Goal: Communication & Community: Answer question/provide support

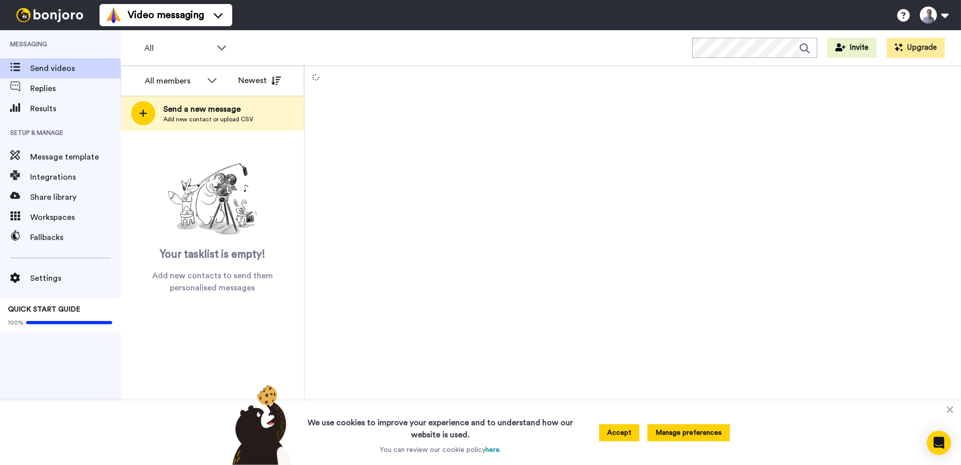
click at [690, 426] on button "Manage preferences" at bounding box center [689, 432] width 82 height 17
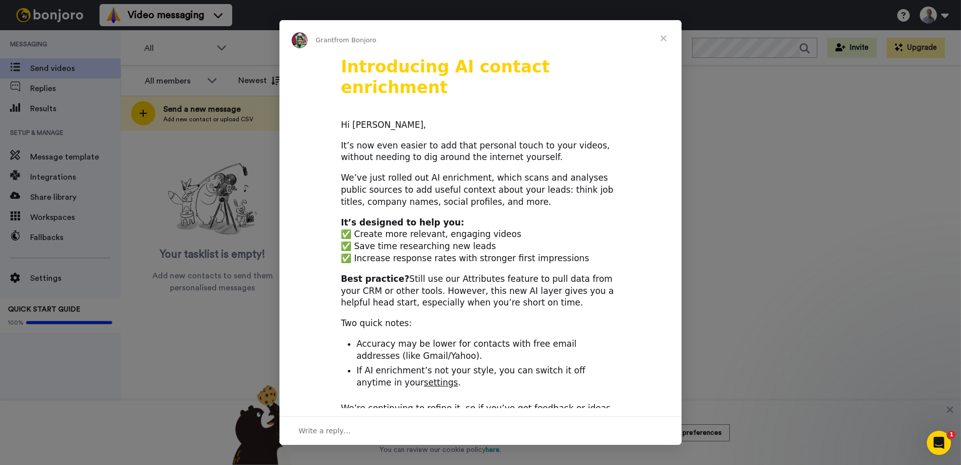
click at [377, 217] on b "It’s designed to help you:" at bounding box center [402, 222] width 123 height 10
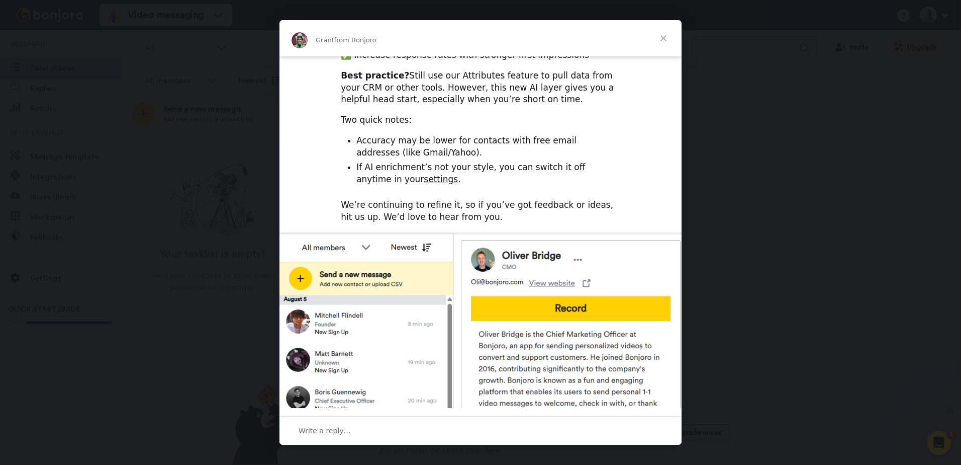
scroll to position [251, 0]
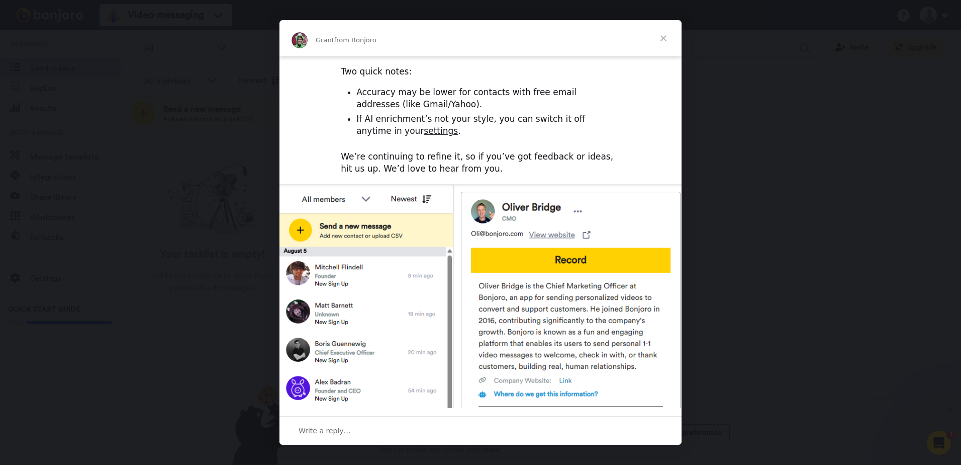
click at [662, 35] on span "Close" at bounding box center [664, 38] width 36 height 36
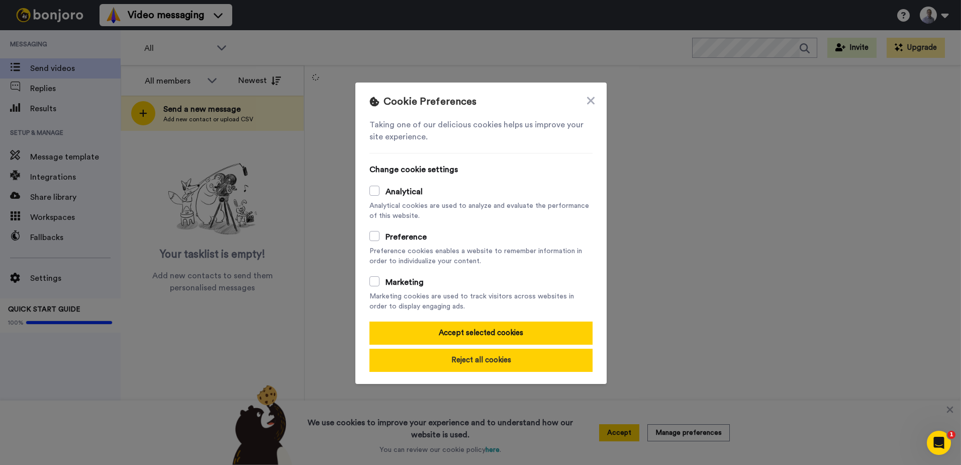
click at [481, 357] on button "Reject all cookies" at bounding box center [481, 359] width 223 height 23
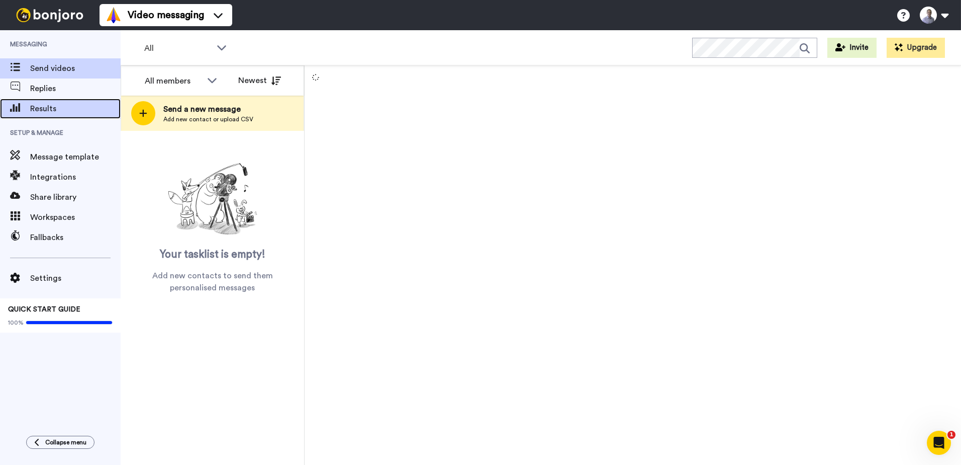
click at [43, 106] on span "Results" at bounding box center [75, 109] width 90 height 12
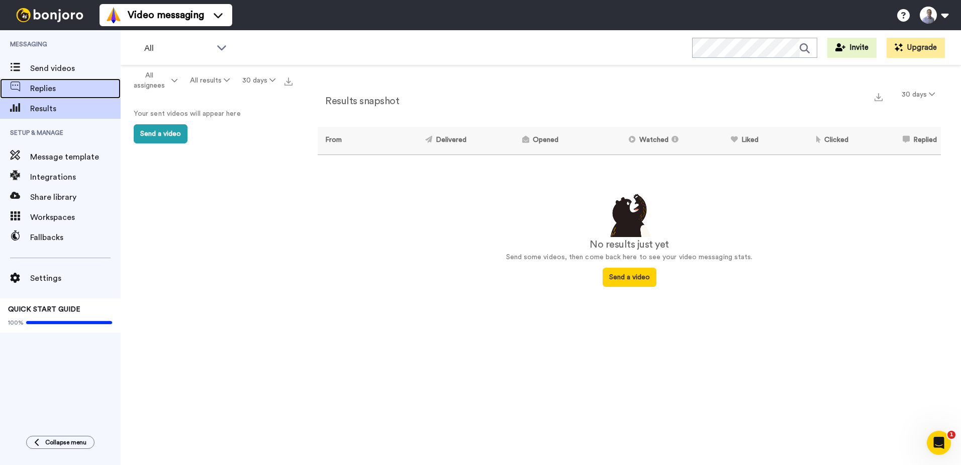
click at [51, 90] on span "Replies" at bounding box center [75, 88] width 90 height 12
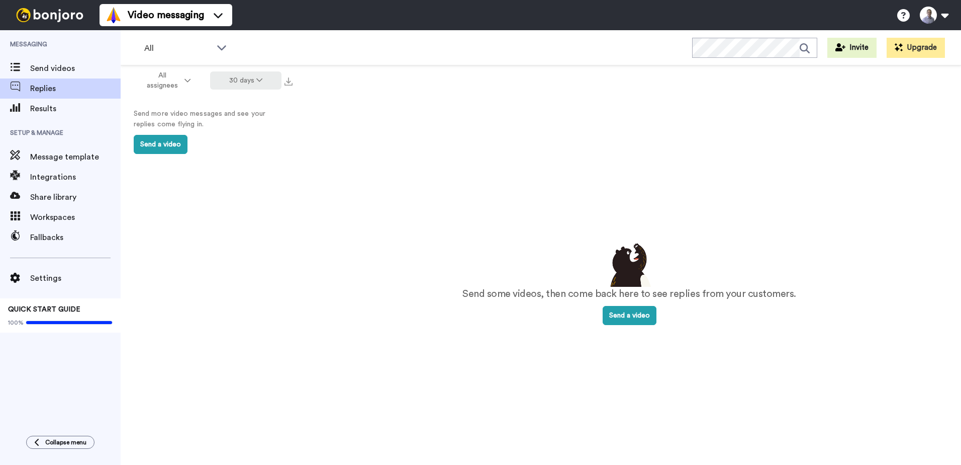
click at [256, 85] on button "30 days" at bounding box center [246, 80] width 72 height 18
click at [241, 204] on li "Year to date" at bounding box center [247, 211] width 70 height 18
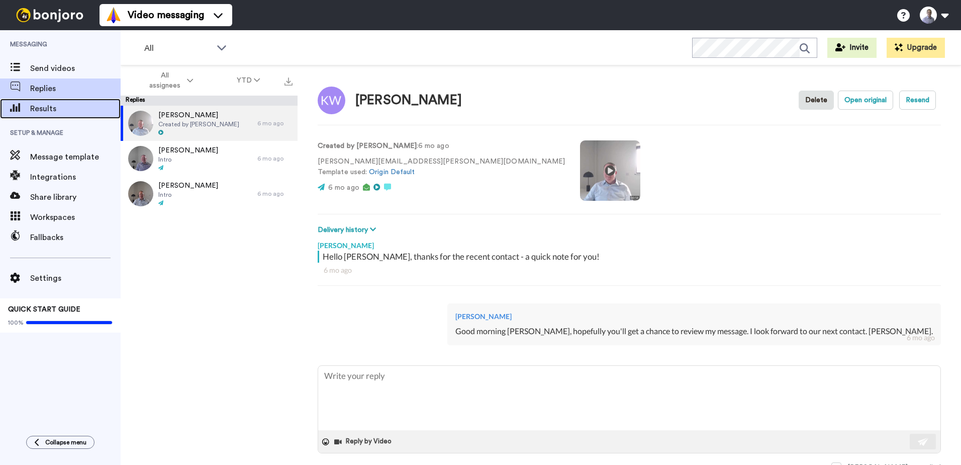
click at [39, 112] on span "Results" at bounding box center [75, 109] width 90 height 12
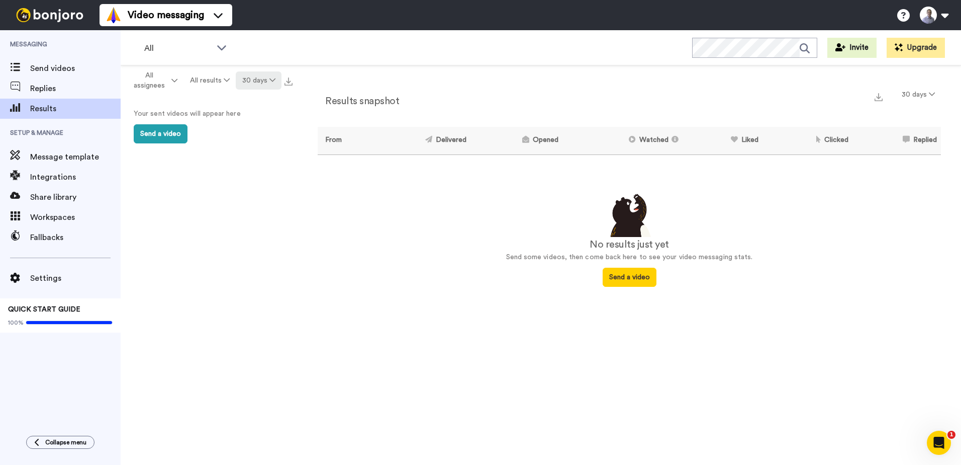
click at [270, 79] on icon at bounding box center [272, 79] width 6 height 7
click at [262, 209] on span "Year to date" at bounding box center [253, 210] width 43 height 8
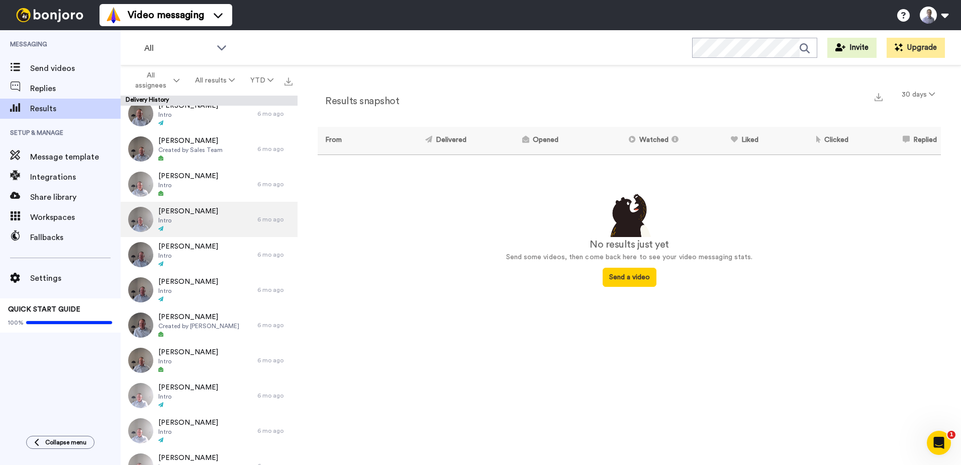
scroll to position [1183, 0]
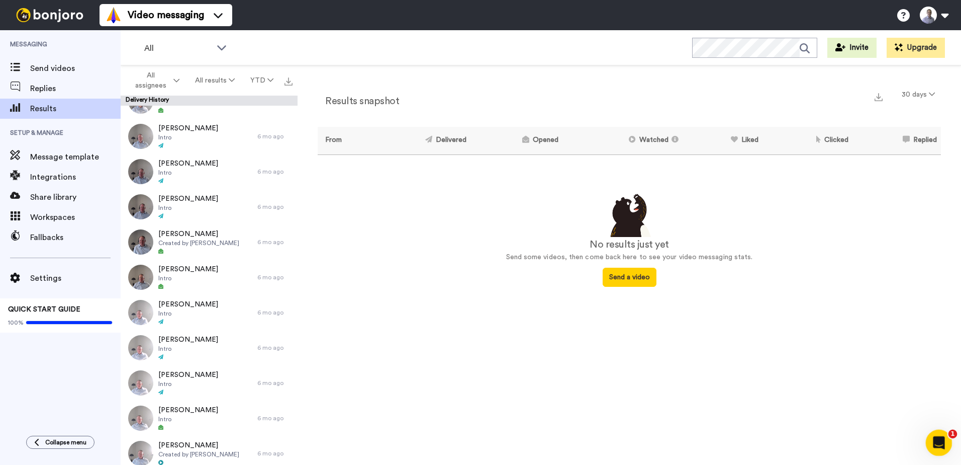
click at [936, 434] on icon "Open Intercom Messenger" at bounding box center [938, 441] width 17 height 17
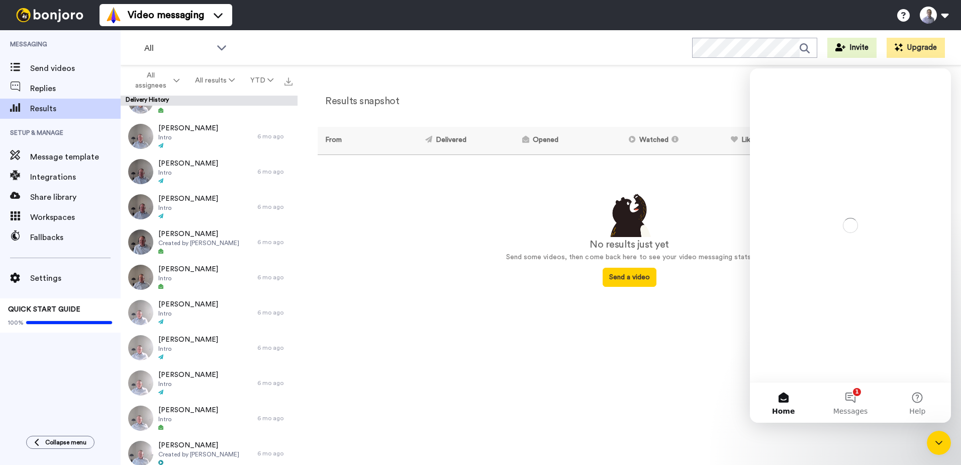
scroll to position [0, 0]
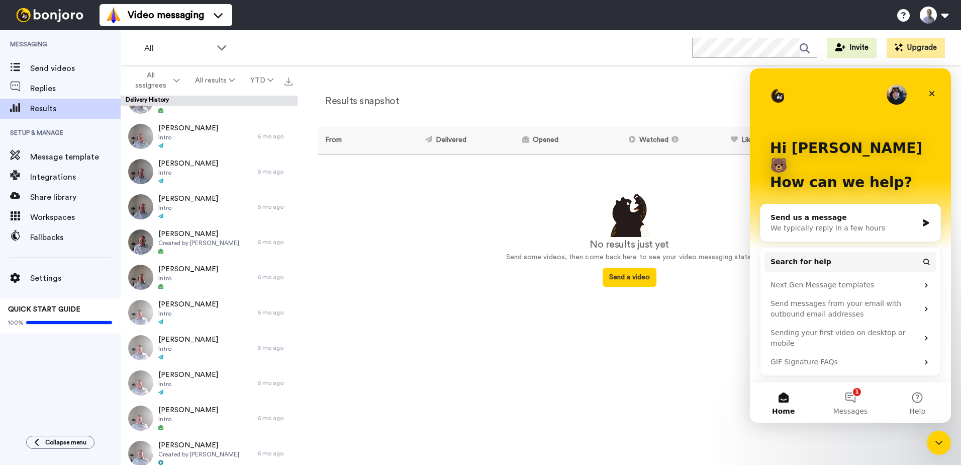
click at [514, 186] on div "Results snapshot 30 days From Delivered Opened Watched Liked Clicked Replied Fa…" at bounding box center [629, 185] width 623 height 201
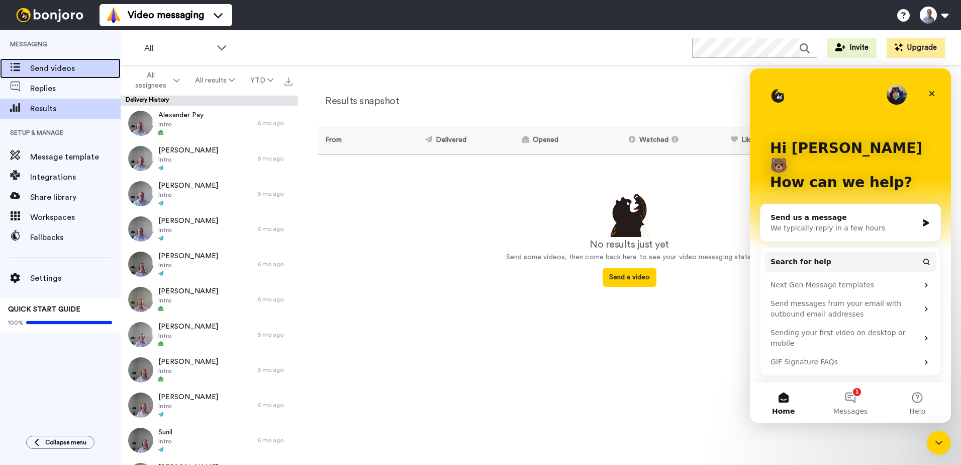
click at [67, 74] on div "Send videos" at bounding box center [60, 68] width 121 height 20
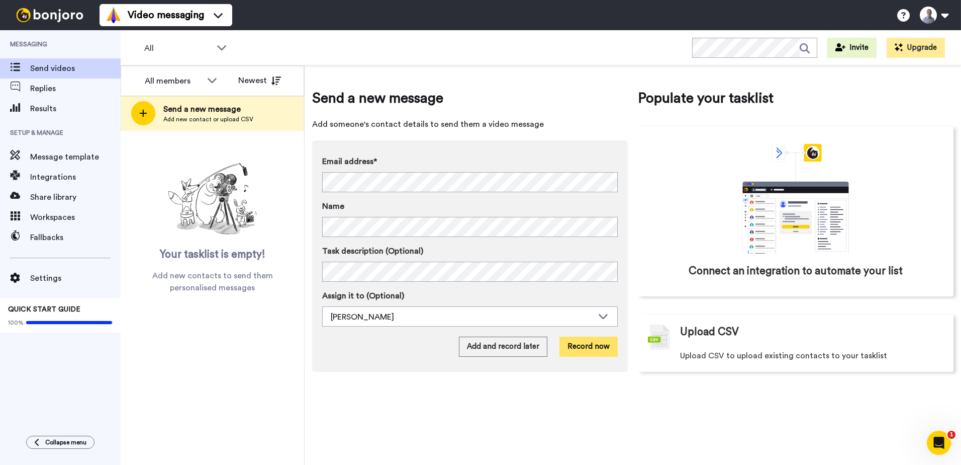
click at [595, 351] on button "Record now" at bounding box center [589, 346] width 58 height 20
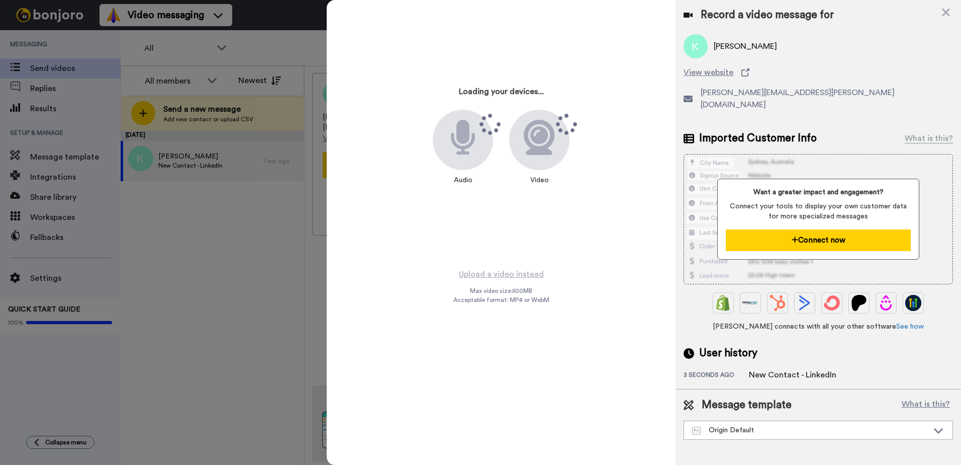
click at [797, 236] on icon at bounding box center [795, 240] width 7 height 8
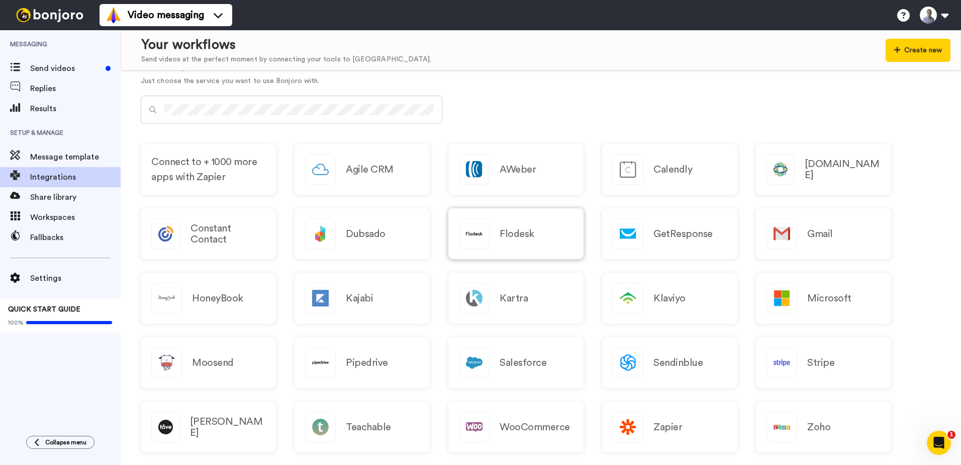
scroll to position [445, 0]
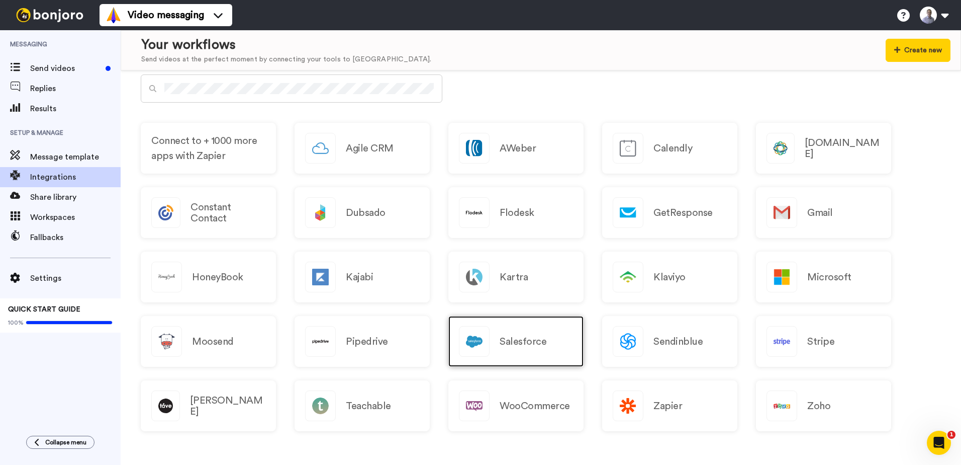
click at [496, 337] on div "Salesforce" at bounding box center [515, 341] width 135 height 51
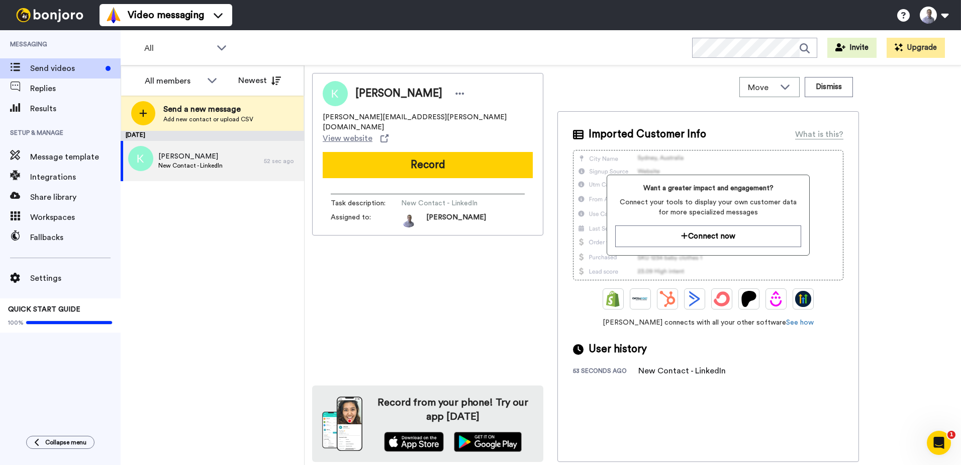
click at [828, 97] on div "Move WORKSPACES View all Default Task List + Add a new workspace Dismiss" at bounding box center [709, 87] width 302 height 28
click at [828, 91] on button "Dismiss" at bounding box center [829, 87] width 48 height 20
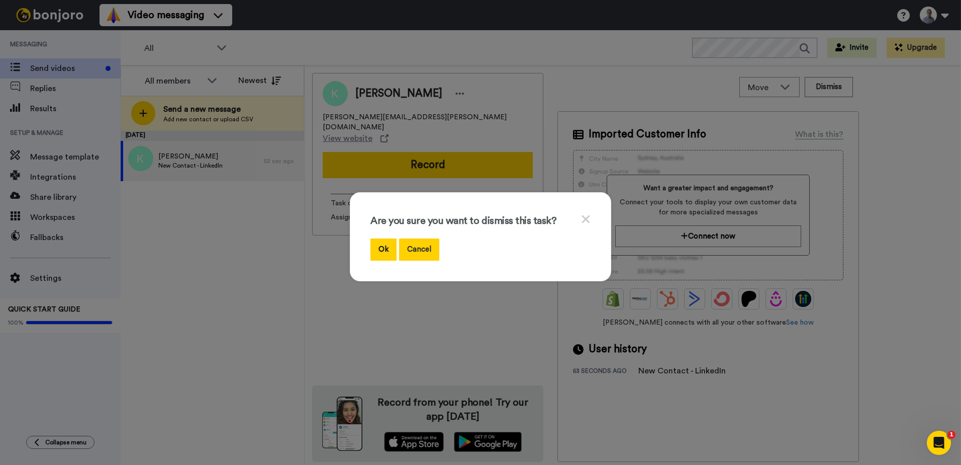
click at [420, 247] on button "Cancel" at bounding box center [419, 249] width 40 height 22
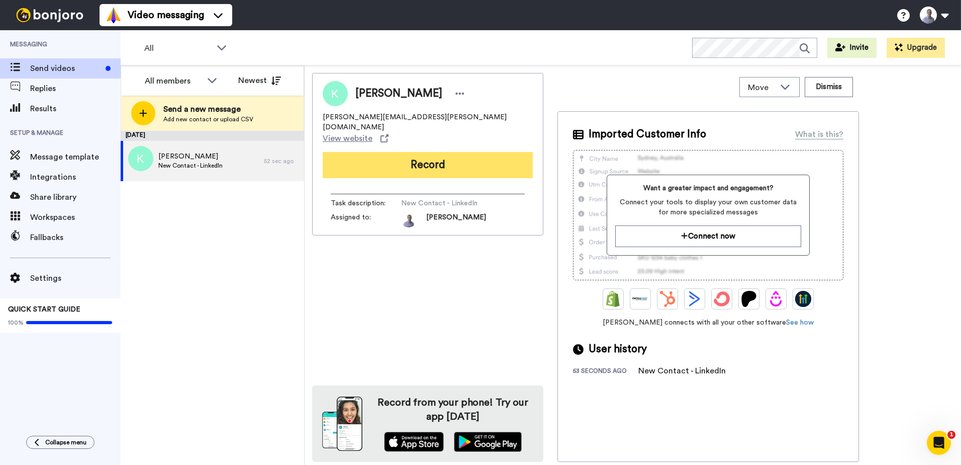
click at [433, 152] on button "Record" at bounding box center [428, 165] width 210 height 26
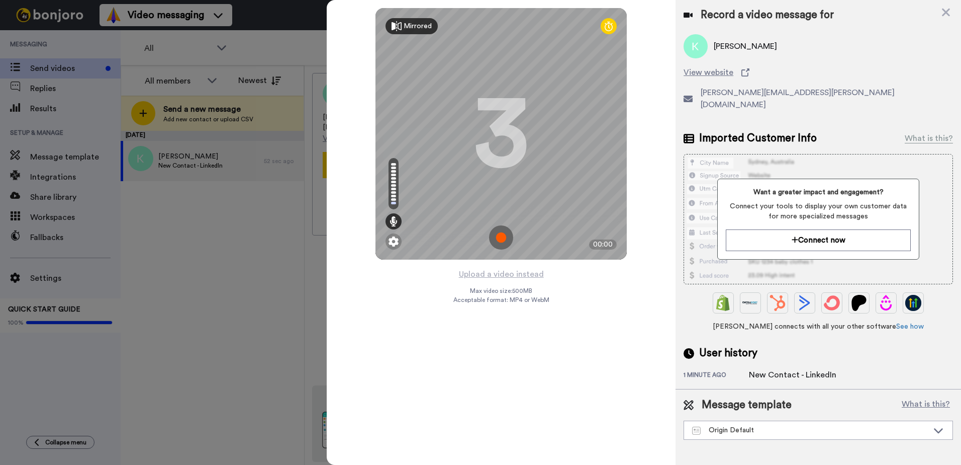
click at [417, 21] on div "Mirrored" at bounding box center [412, 26] width 52 height 16
click at [502, 236] on img at bounding box center [501, 237] width 24 height 24
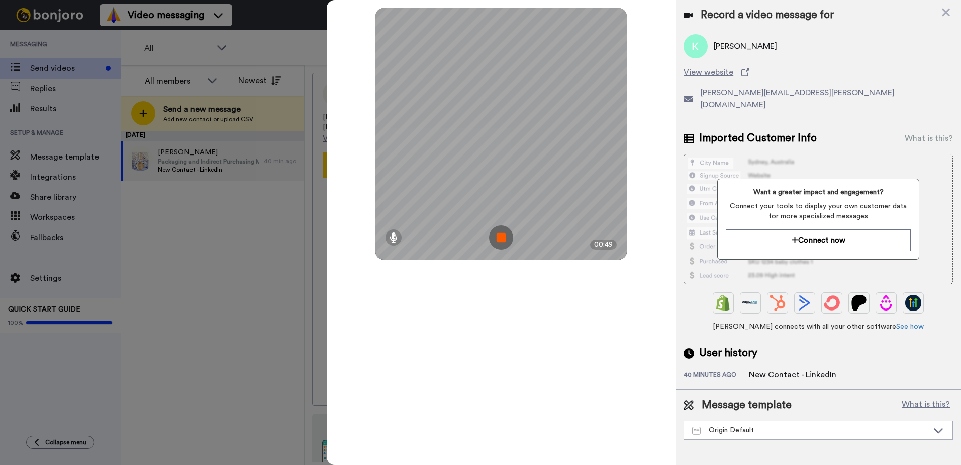
click at [499, 236] on img at bounding box center [501, 237] width 24 height 24
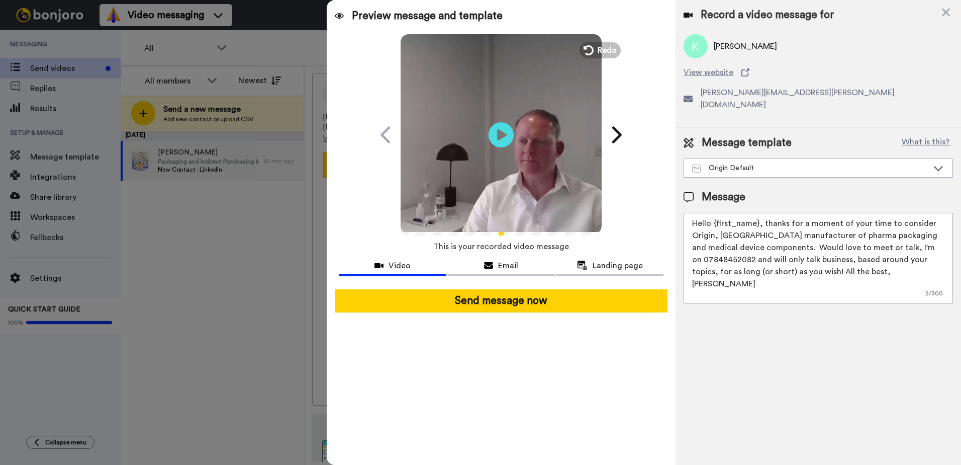
click at [756, 237] on textarea "Hello {first_name}, thanks for a moment of your time to consider Origin, UK man…" at bounding box center [818, 258] width 269 height 90
click at [759, 217] on textarea "Hello {first_name}, thanks for a moment of your time to consider Origin, UK man…" at bounding box center [818, 258] width 269 height 90
drag, startPoint x: 821, startPoint y: 223, endPoint x: 798, endPoint y: 223, distance: 23.1
click at [798, 223] on textarea "Hello {first_name}, thanks for a moment of your time to consider Origin, UK man…" at bounding box center [818, 258] width 269 height 90
drag, startPoint x: 933, startPoint y: 226, endPoint x: 878, endPoint y: 226, distance: 54.8
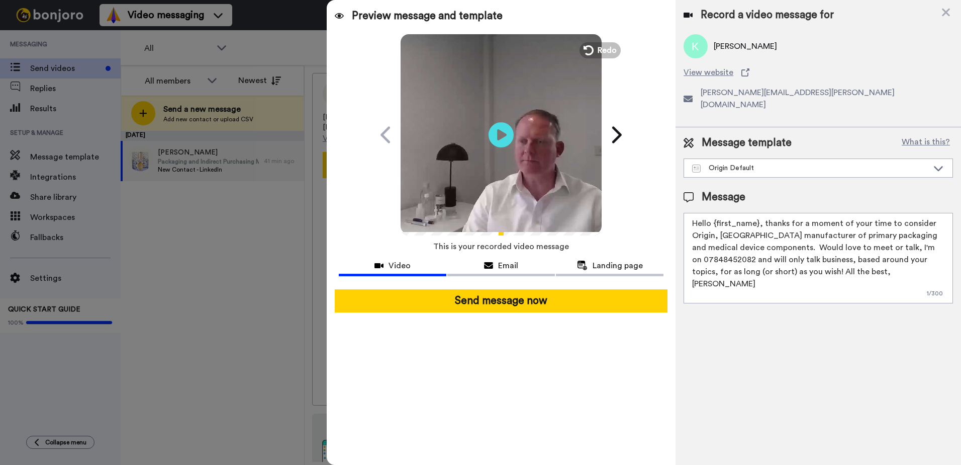
click at [878, 226] on textarea "Hello {first_name}, thanks for a moment of your time to consider Origin, UK man…" at bounding box center [818, 258] width 269 height 90
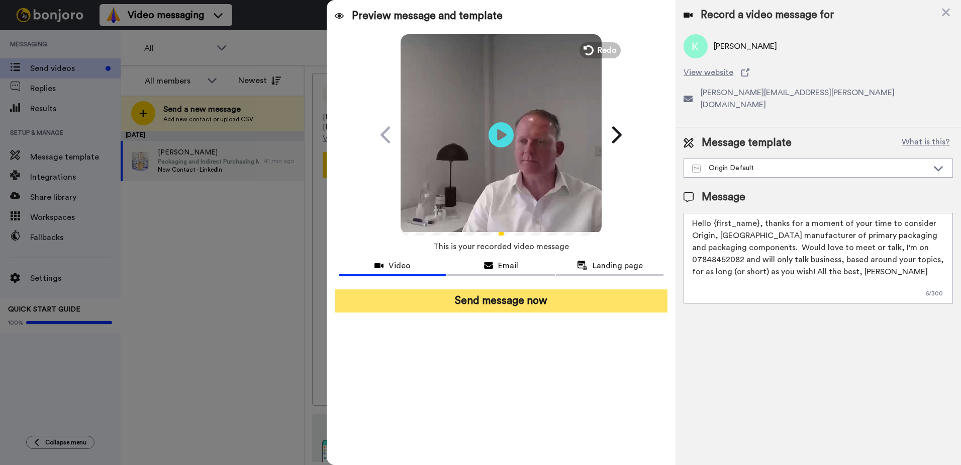
type textarea "Hello {first_name}, thanks for a moment of your time to consider Origin, UK man…"
click at [502, 294] on button "Send message now" at bounding box center [501, 300] width 333 height 23
